Goal: Task Accomplishment & Management: Manage account settings

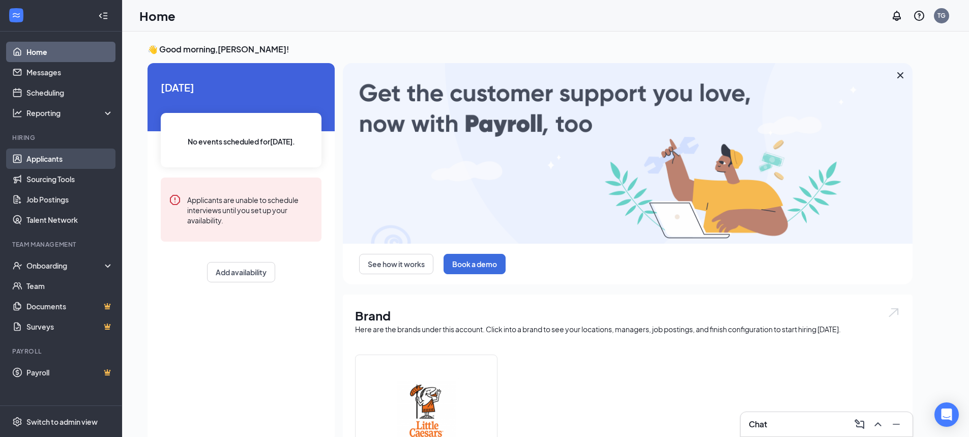
click at [48, 153] on link "Applicants" at bounding box center [69, 159] width 87 height 20
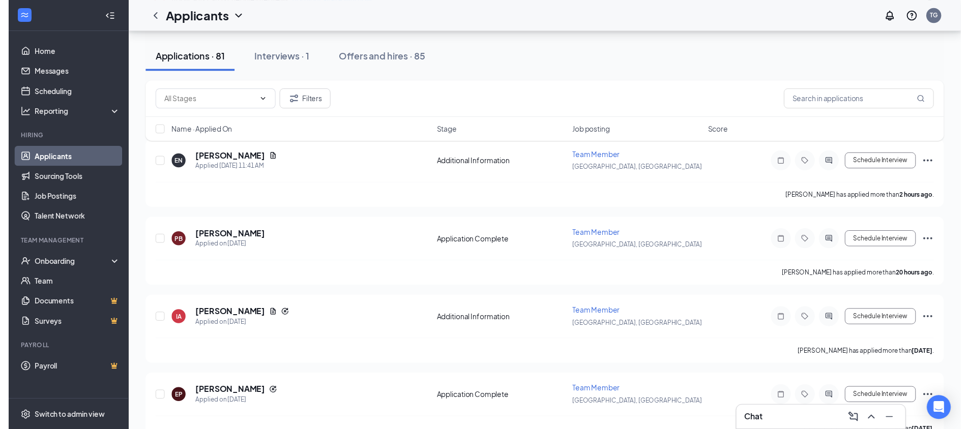
scroll to position [119, 0]
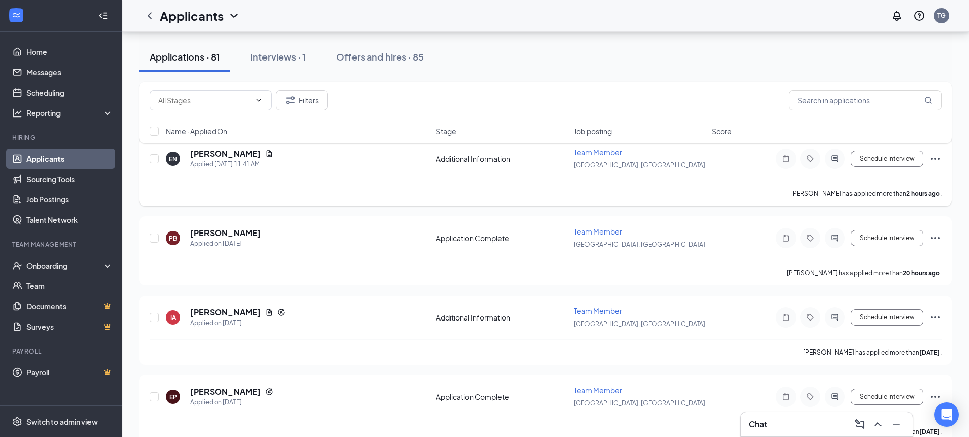
click at [267, 154] on icon "Document" at bounding box center [270, 153] width 6 height 7
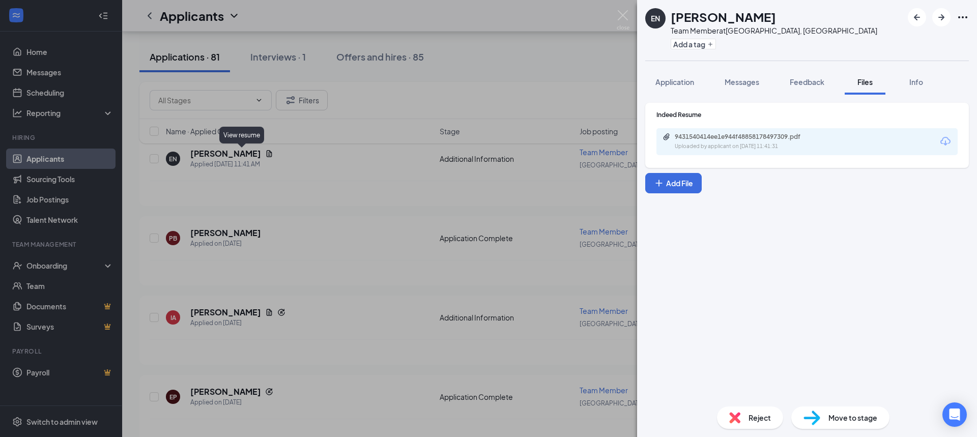
click at [793, 143] on div "Uploaded by applicant on [DATE] 11:41:31" at bounding box center [751, 146] width 153 height 8
click at [363, 196] on div "EN [PERSON_NAME] Team Member at [GEOGRAPHIC_DATA], [GEOGRAPHIC_DATA] Add a tag …" at bounding box center [488, 218] width 977 height 437
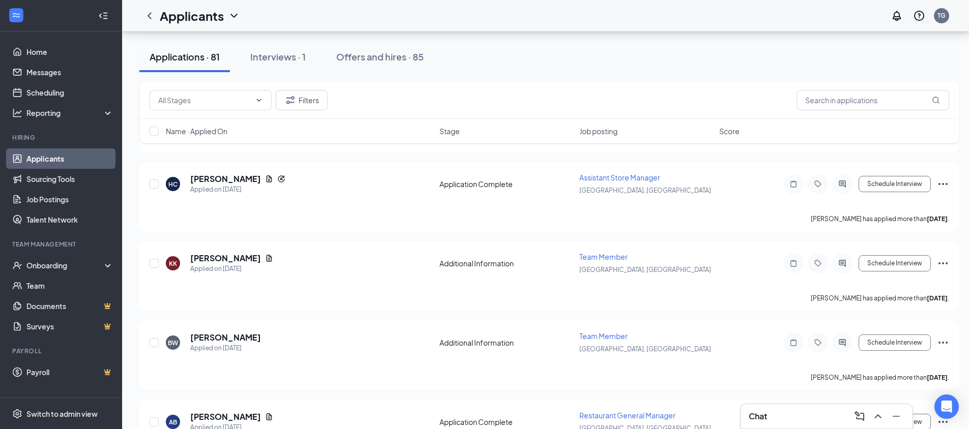
scroll to position [413, 0]
click at [265, 252] on icon "Document" at bounding box center [269, 256] width 8 height 8
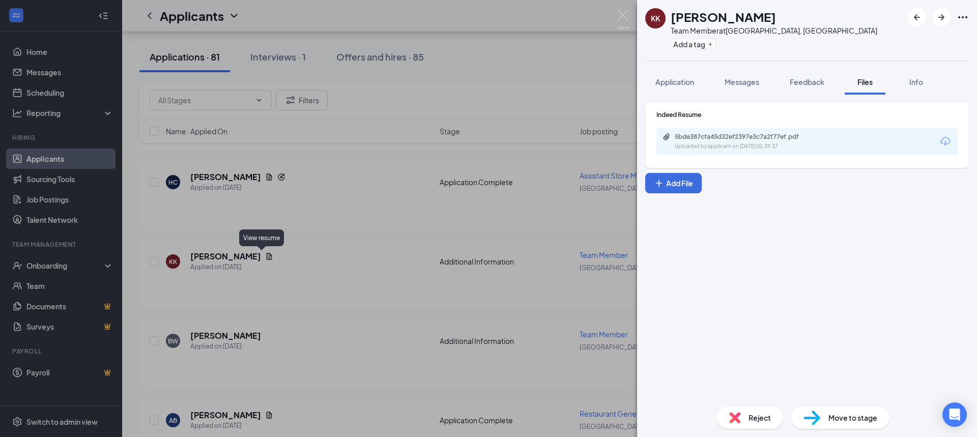
click at [739, 150] on div "Uploaded by applicant on [DATE] 01:39:37" at bounding box center [751, 146] width 153 height 8
click at [396, 287] on div "[PERSON_NAME] Team Member at [GEOGRAPHIC_DATA], [GEOGRAPHIC_DATA] Add a tag App…" at bounding box center [488, 218] width 977 height 437
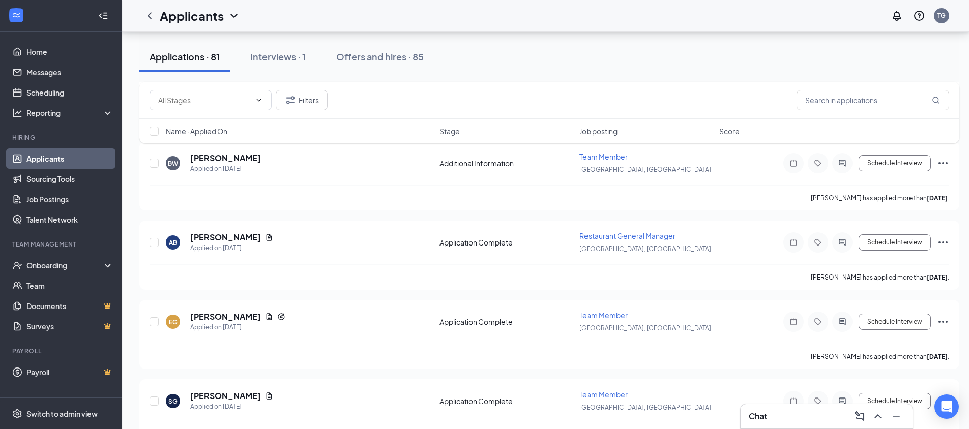
scroll to position [635, 0]
